Goal: Task Accomplishment & Management: Use online tool/utility

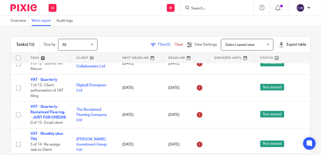
scroll to position [150, 0]
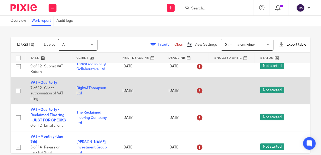
click at [42, 81] on link "VAT - Quarterly" at bounding box center [43, 83] width 27 height 4
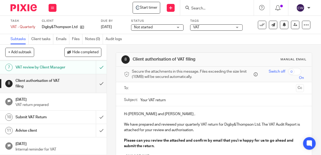
scroll to position [101, 0]
click at [97, 117] on input "submit" at bounding box center [53, 117] width 107 height 13
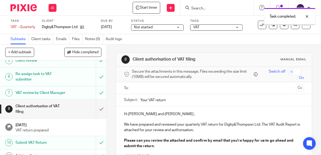
scroll to position [101, 0]
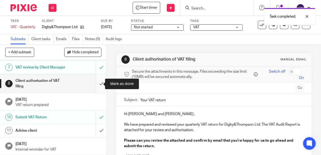
click at [97, 84] on input "submit" at bounding box center [53, 83] width 107 height 19
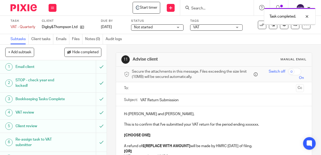
scroll to position [101, 0]
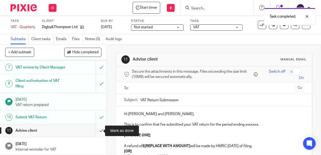
click at [96, 132] on input "submit" at bounding box center [53, 130] width 107 height 13
